Goal: Task Accomplishment & Management: Manage account settings

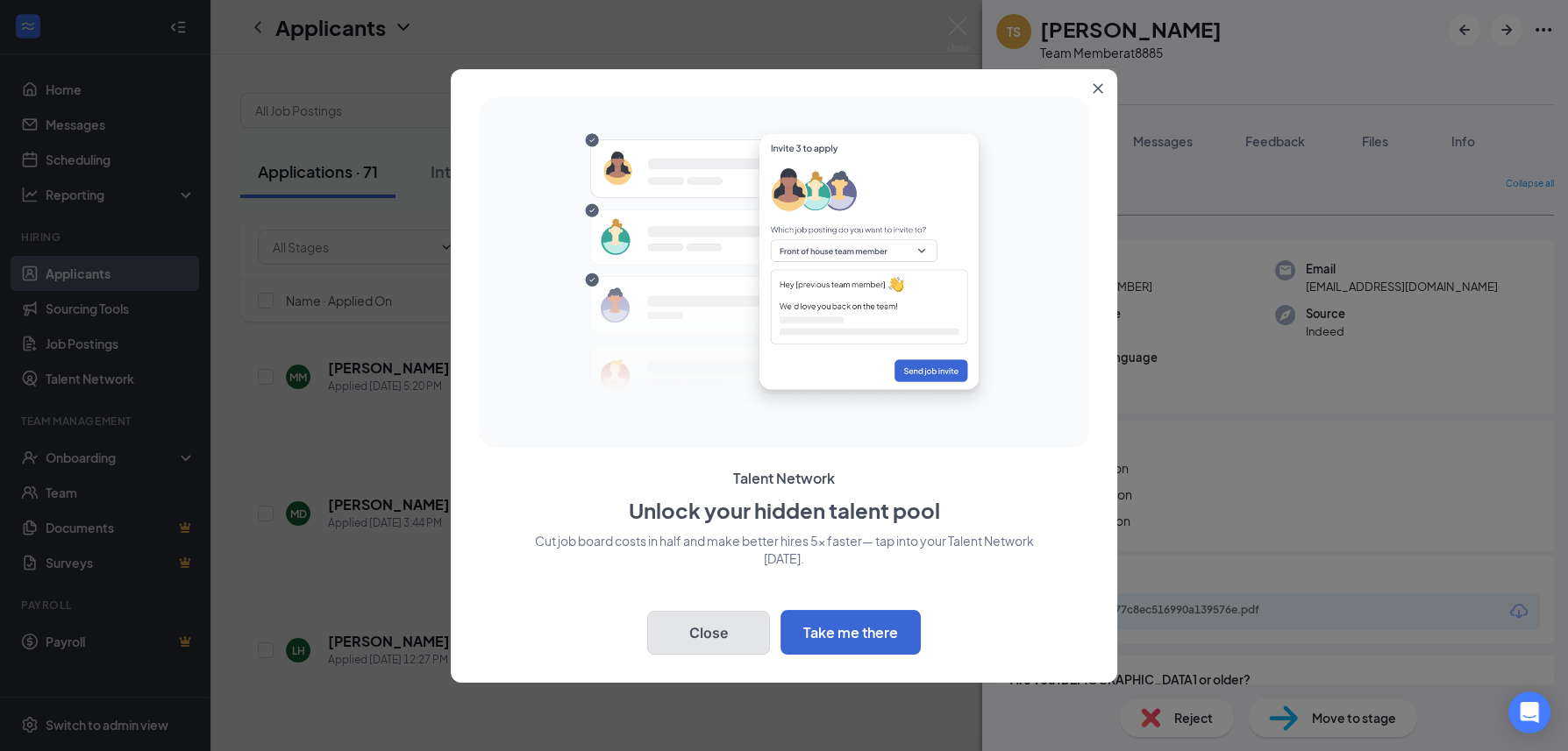
click at [705, 635] on button "Close" at bounding box center [708, 633] width 123 height 44
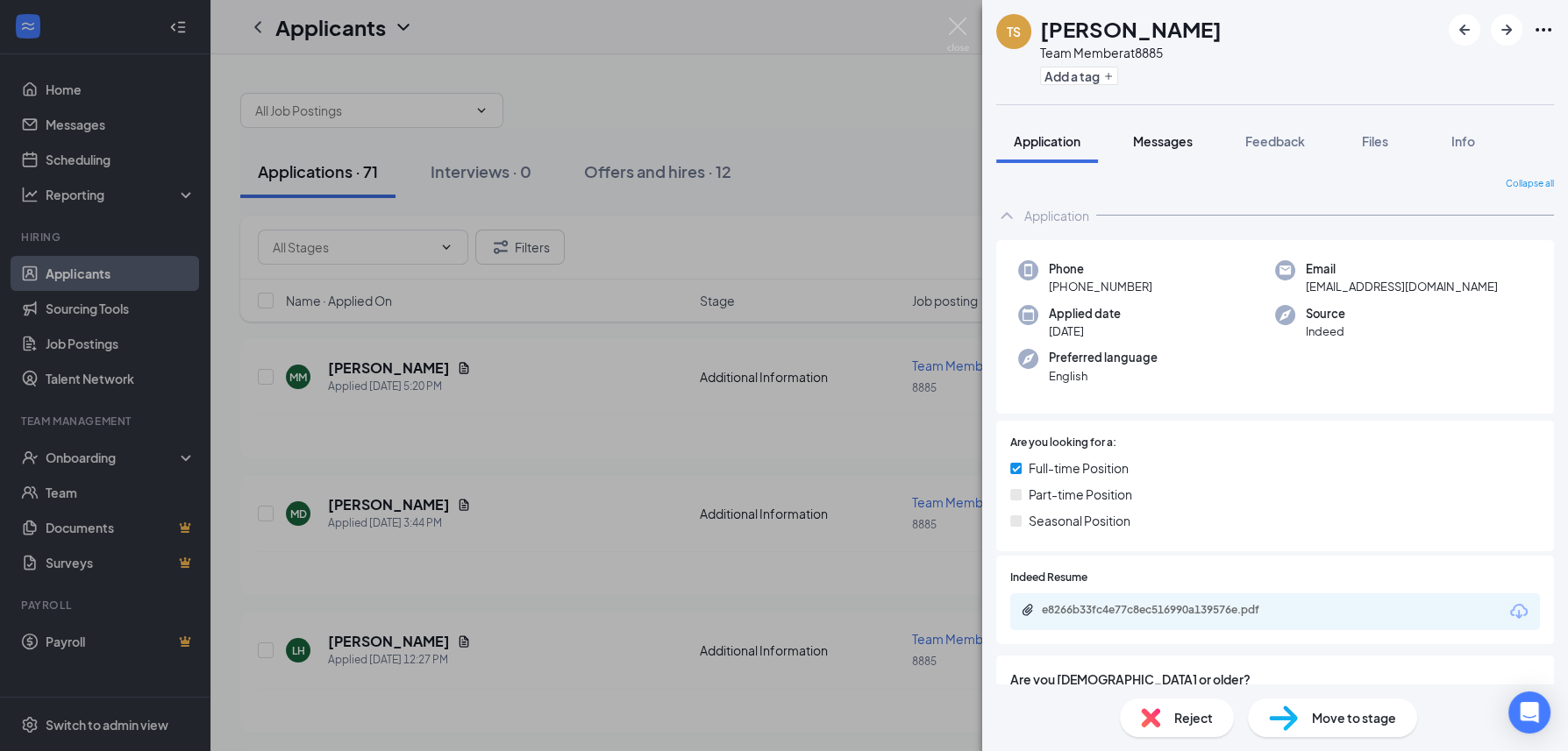
click at [1165, 137] on span "Messages" at bounding box center [1163, 141] width 60 height 16
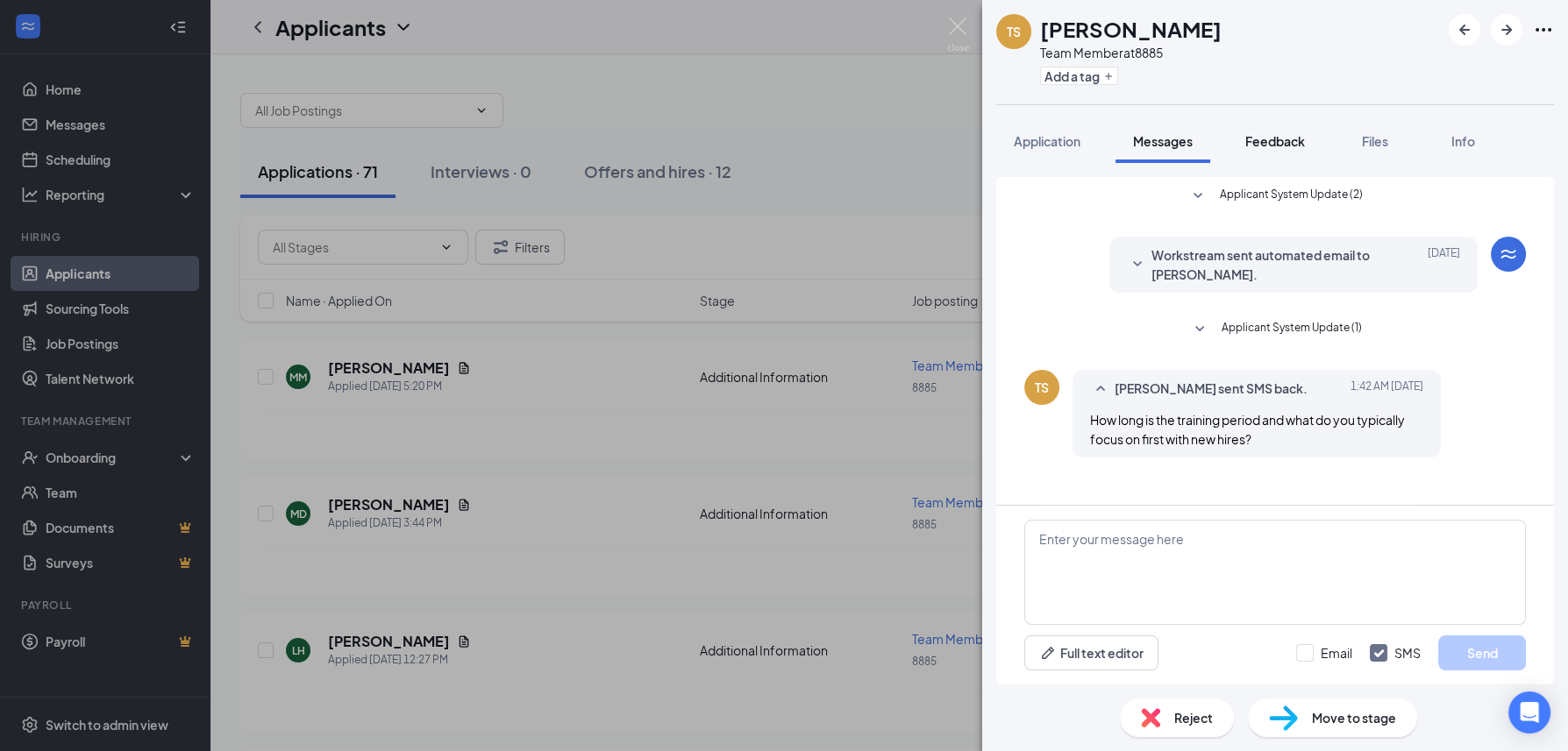
click at [1274, 155] on button "Feedback" at bounding box center [1275, 141] width 95 height 44
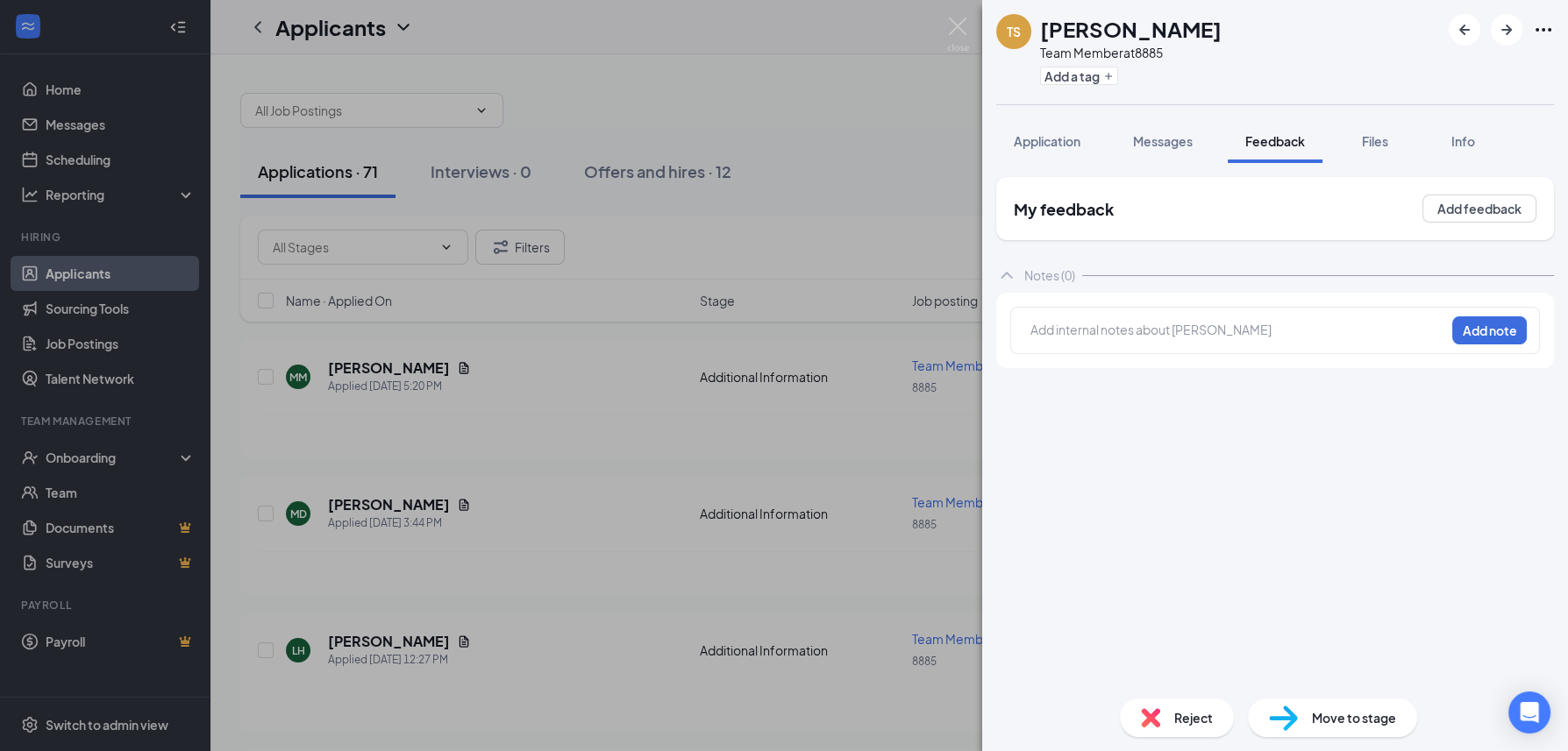
click at [1227, 128] on div "Application Messages Feedback Files Info" at bounding box center [1275, 141] width 557 height 44
click at [1188, 142] on span "Messages" at bounding box center [1163, 141] width 60 height 16
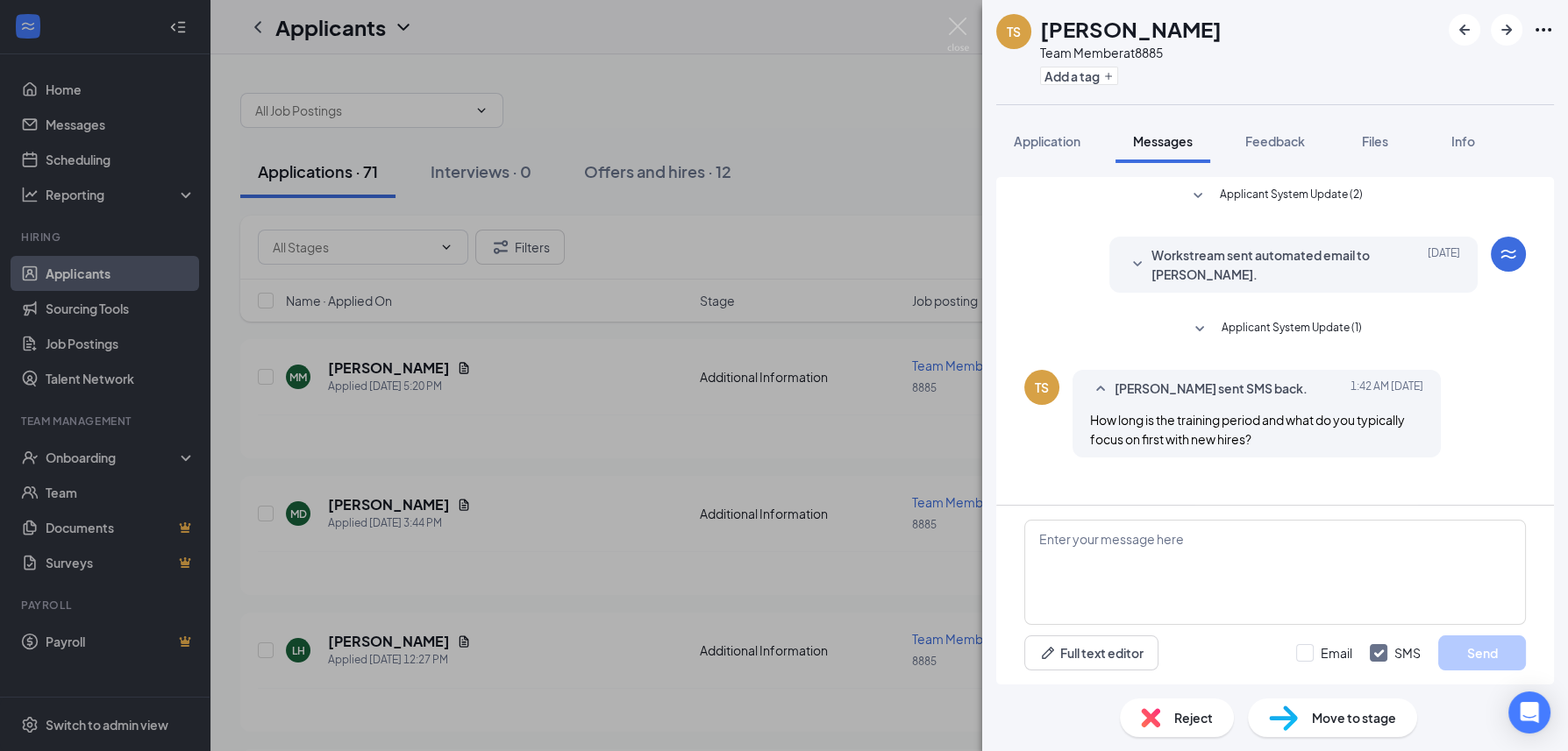
click at [1243, 280] on span "Workstream sent automated email to [PERSON_NAME]." at bounding box center [1266, 264] width 230 height 38
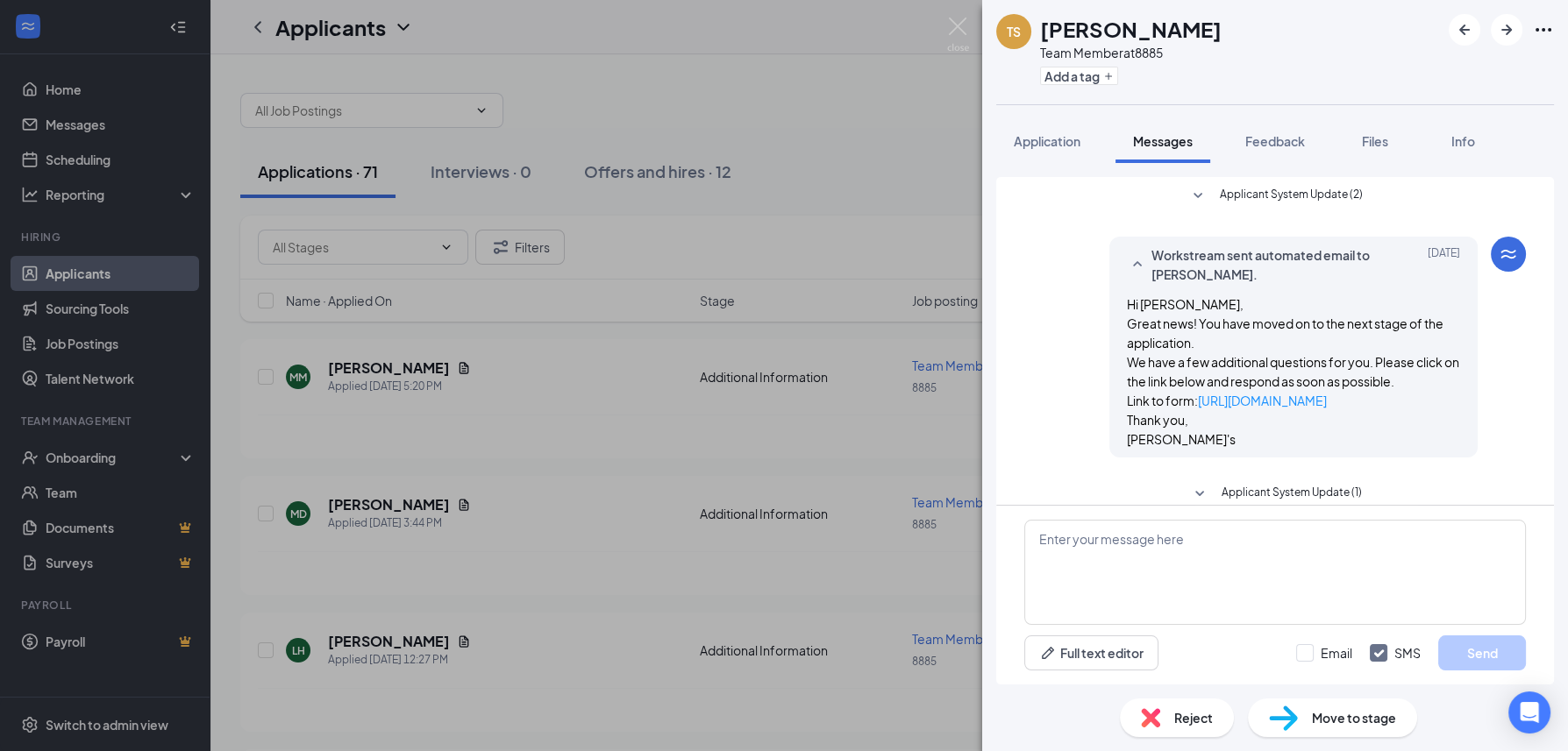
click at [1241, 274] on span "Workstream sent automated email to [PERSON_NAME]." at bounding box center [1266, 264] width 230 height 38
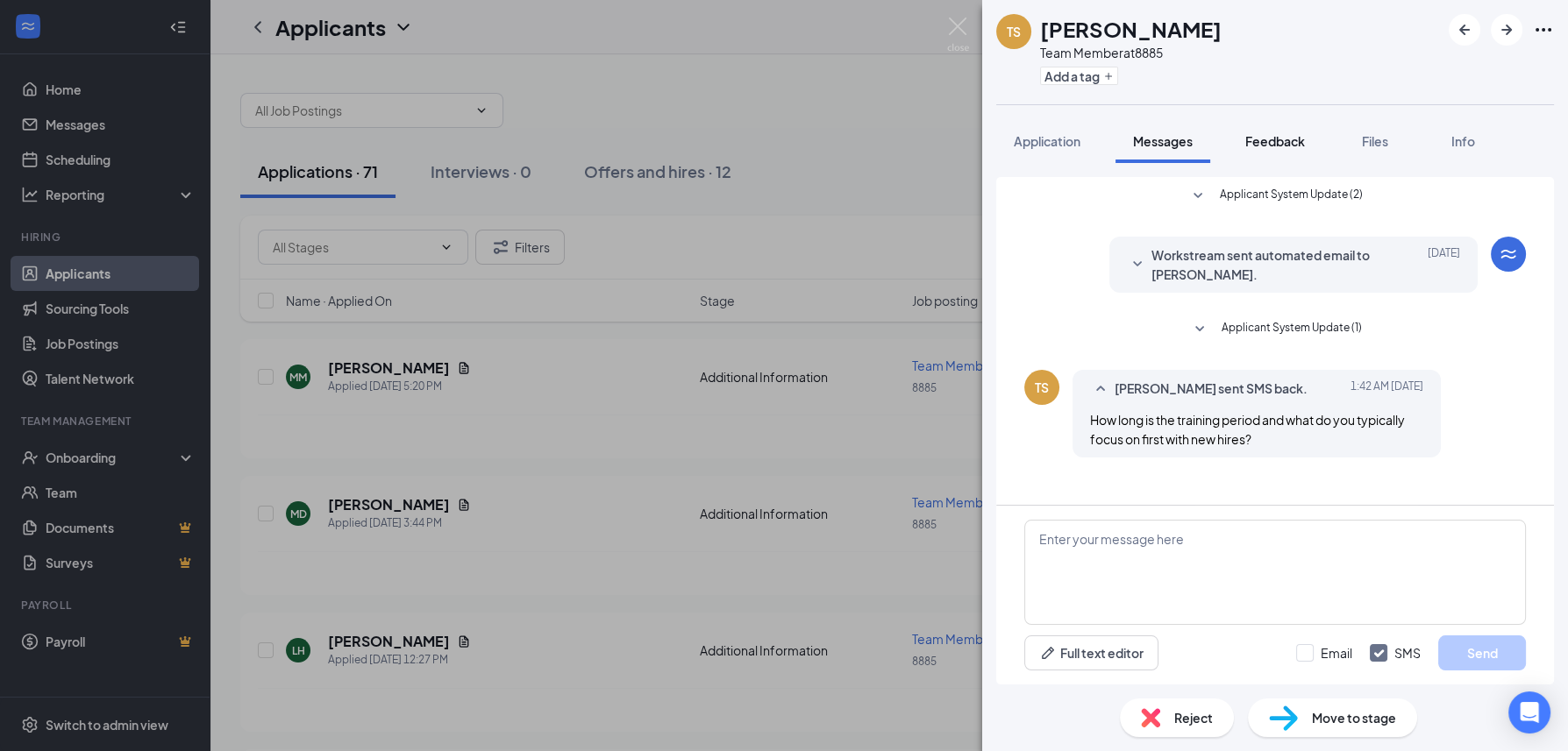
click at [1300, 150] on button "Feedback" at bounding box center [1275, 141] width 95 height 44
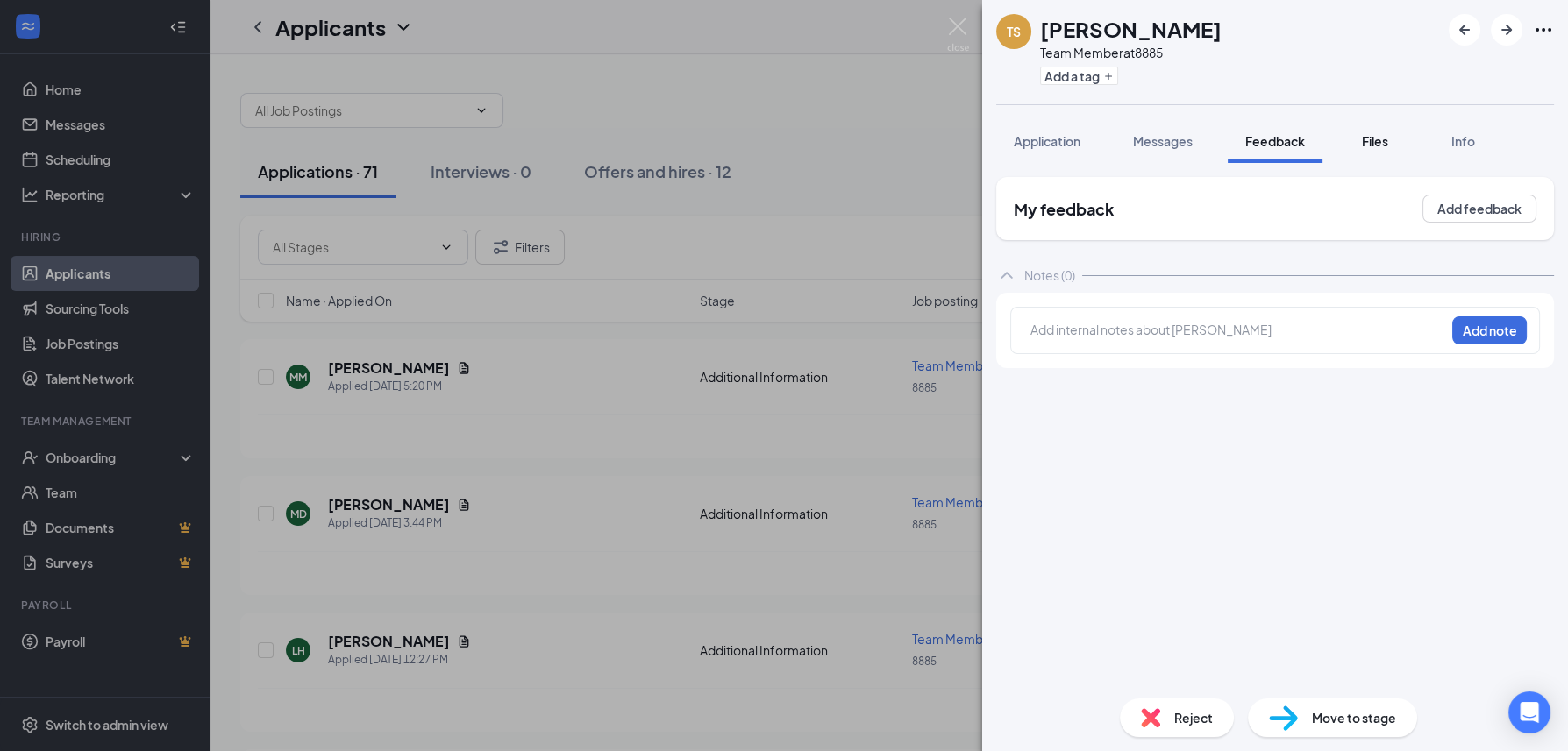
click at [1408, 149] on button "Files" at bounding box center [1375, 141] width 70 height 44
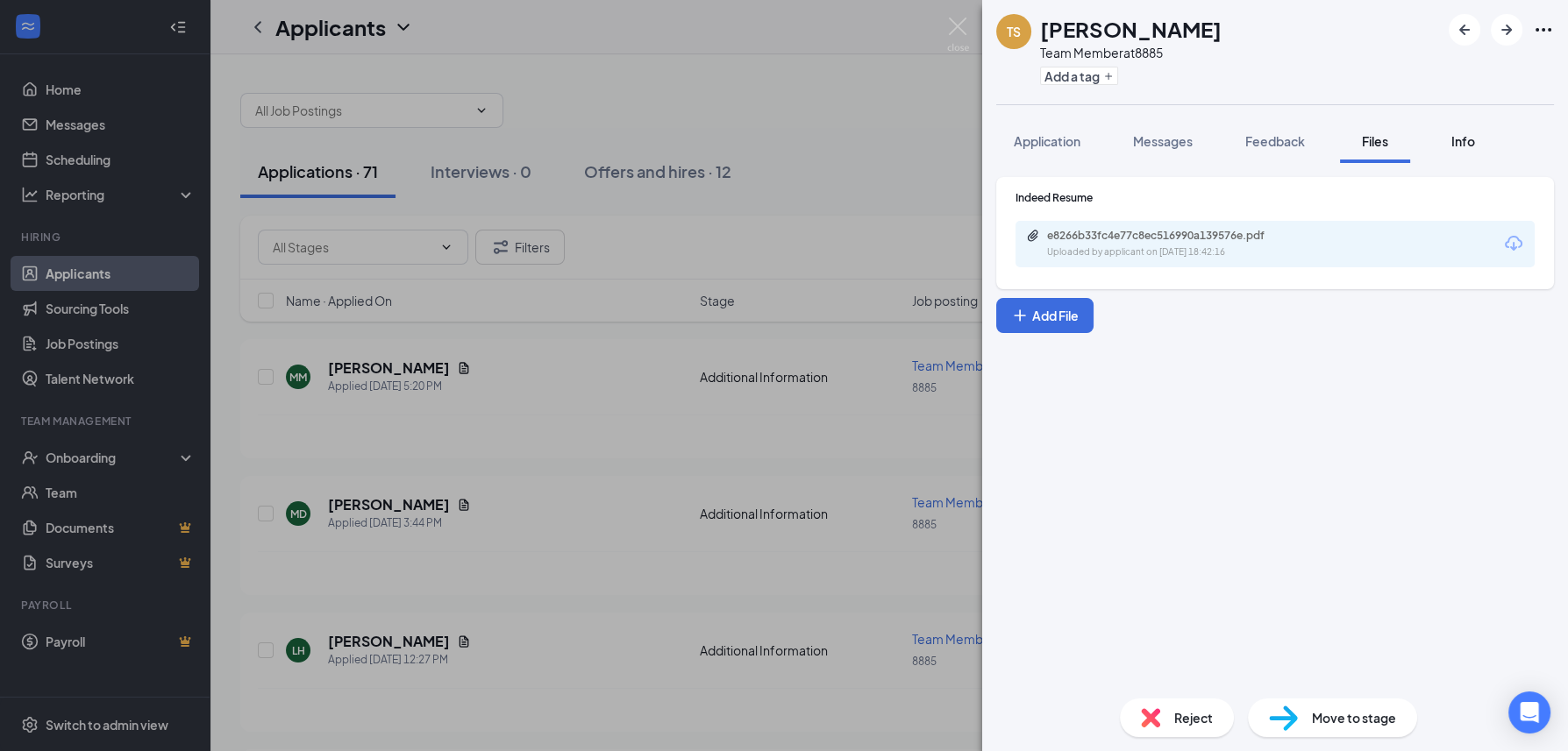
click at [1452, 143] on span "Info" at bounding box center [1463, 141] width 23 height 16
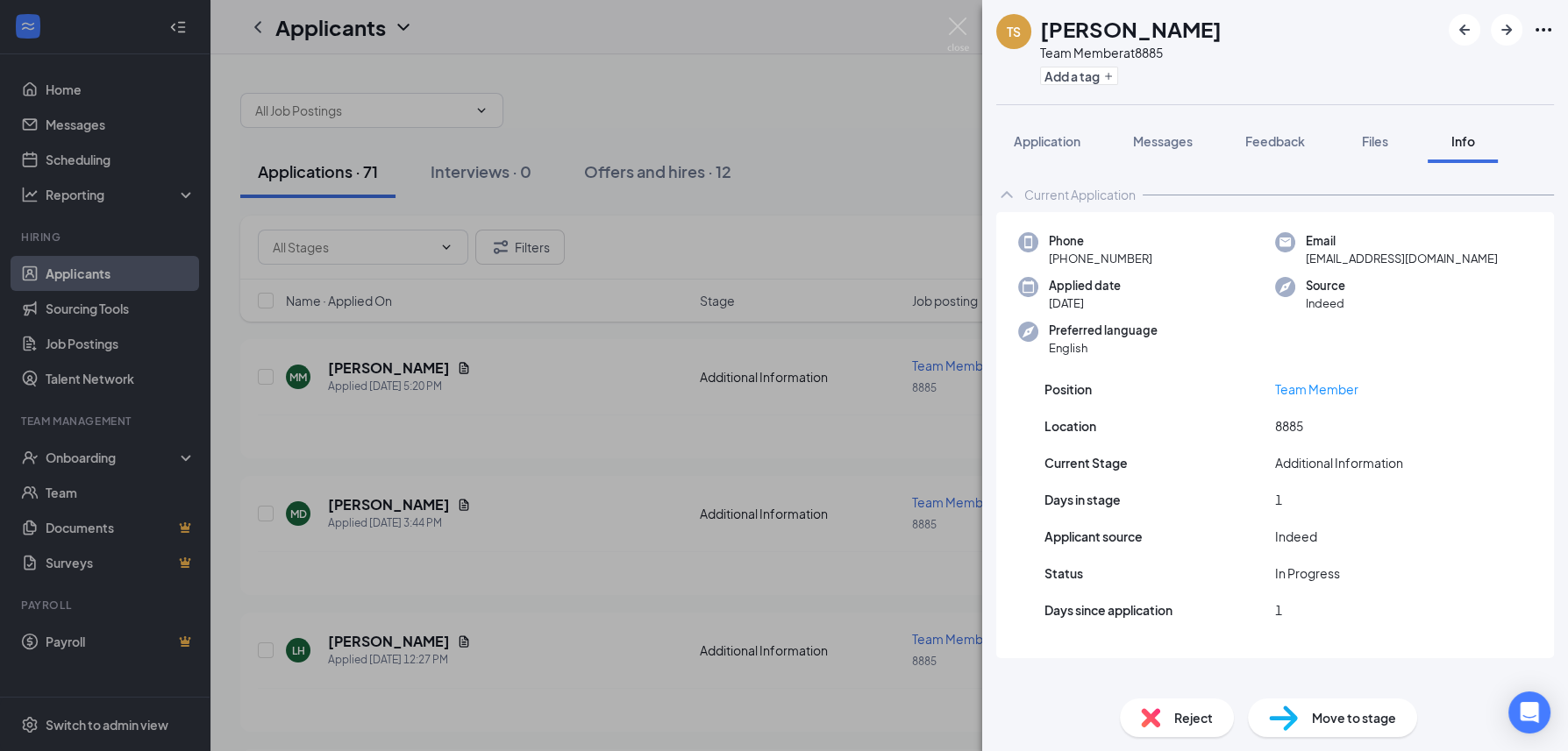
click at [561, 199] on div "[PERSON_NAME] Team Member at 8885 Add a tag Application Messages Feedback Files…" at bounding box center [784, 376] width 1568 height 751
